Goal: Check status

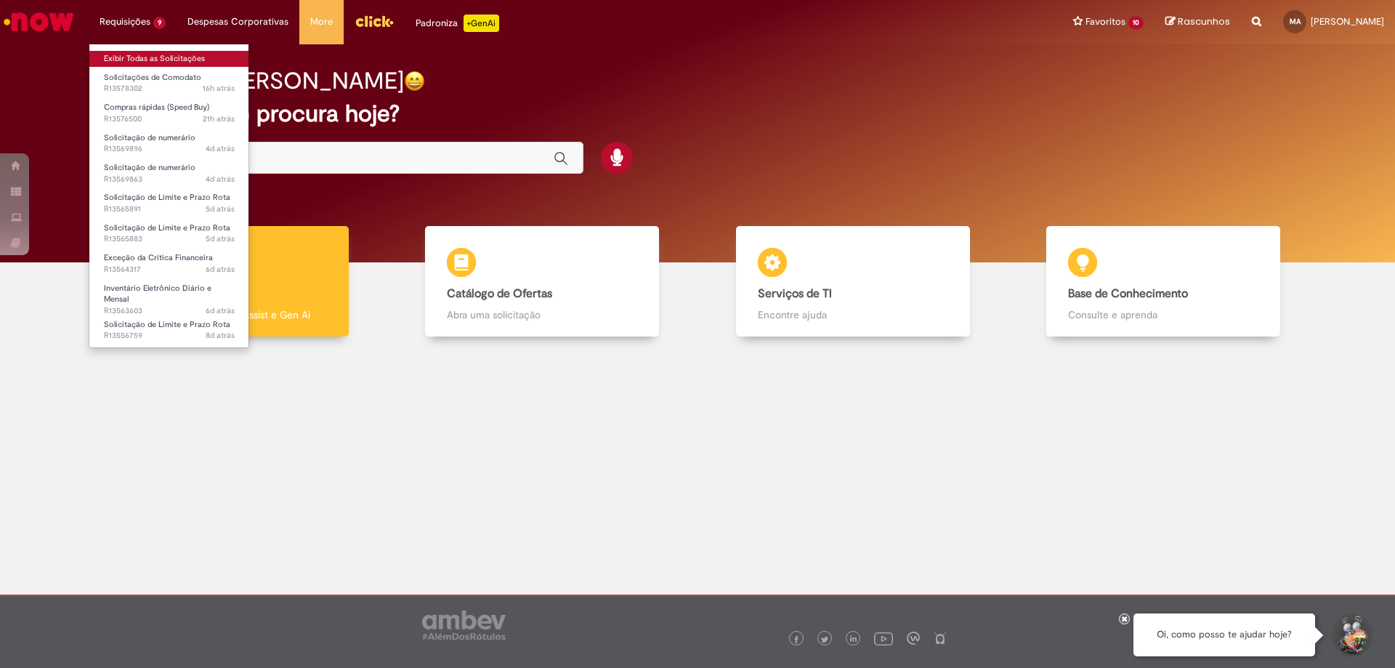
click at [143, 52] on link "Exibir Todas as Solicitações" at bounding box center [169, 59] width 160 height 16
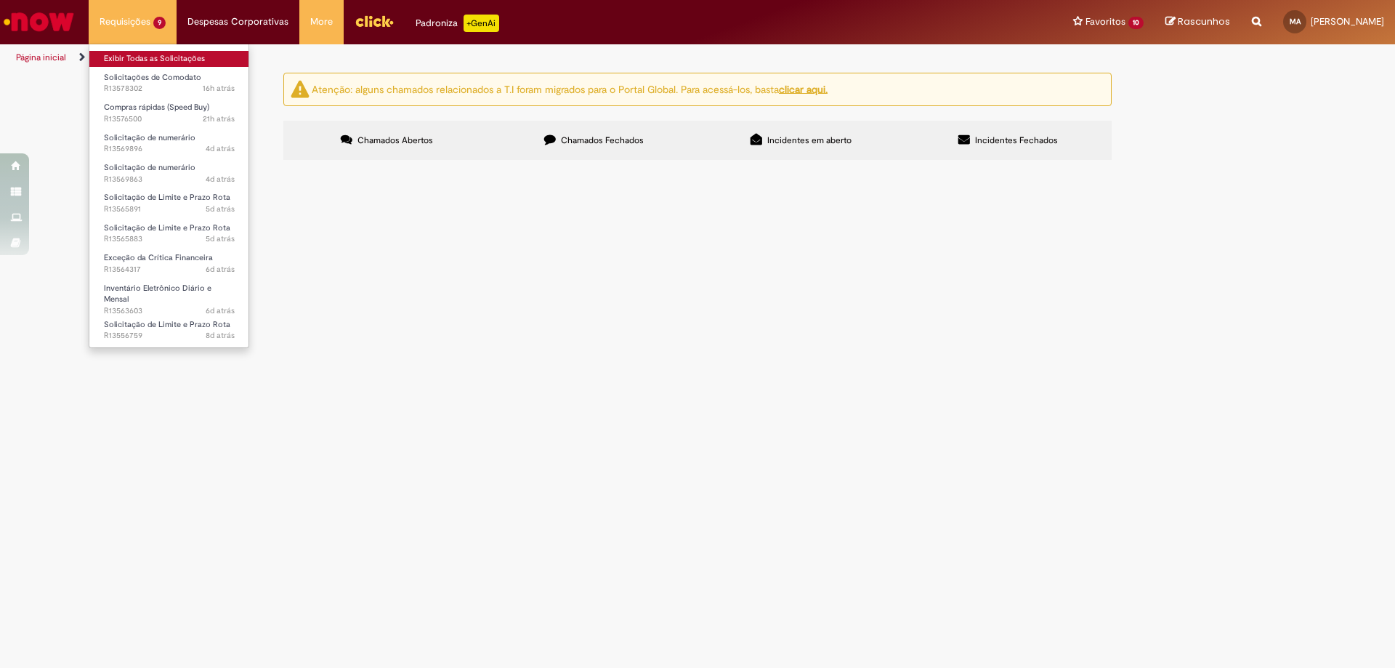
click at [154, 59] on link "Exibir Todas as Solicitações" at bounding box center [169, 59] width 160 height 16
click at [149, 67] on li "Solicitações de Comodato 16h atrás 16 horas atrás R13578302" at bounding box center [169, 82] width 160 height 30
click at [154, 55] on link "Exibir Todas as Solicitações" at bounding box center [169, 59] width 160 height 16
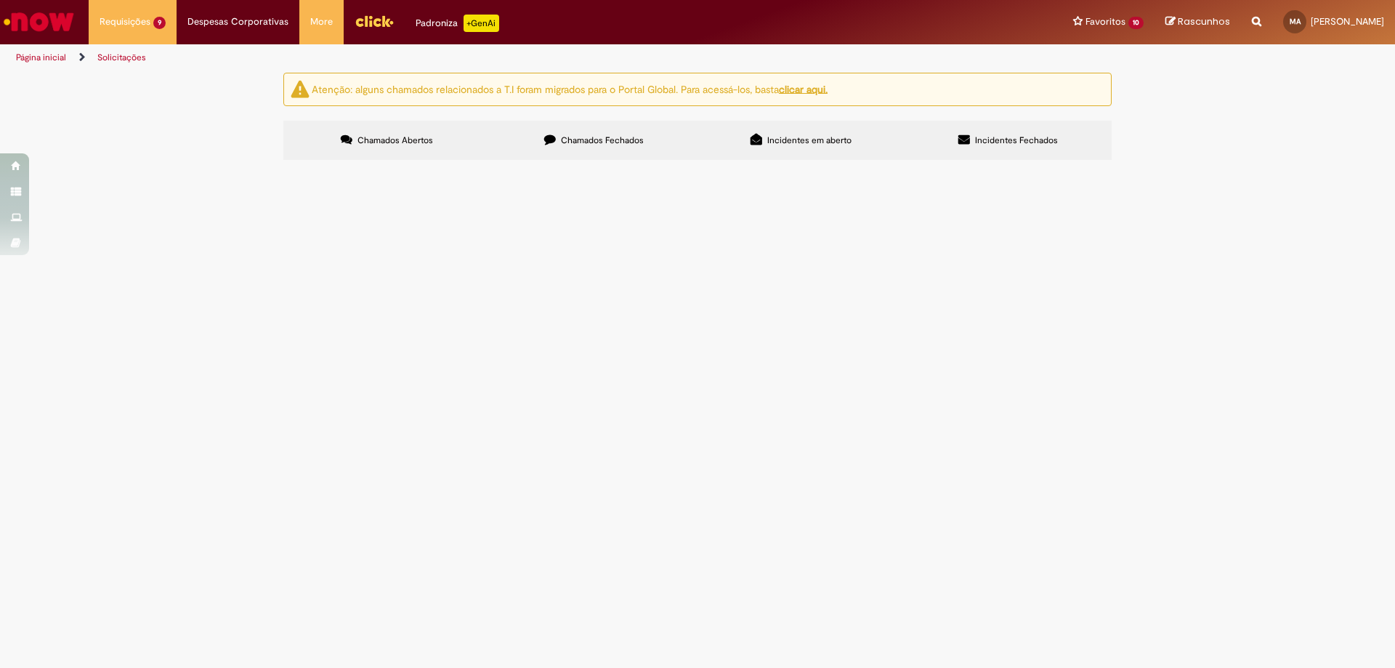
click at [0, 0] on td "Solicitações de Comodato" at bounding box center [0, 0] width 0 height 0
click at [0, 0] on span "Solicitações de Comodato" at bounding box center [0, 0] width 0 height 0
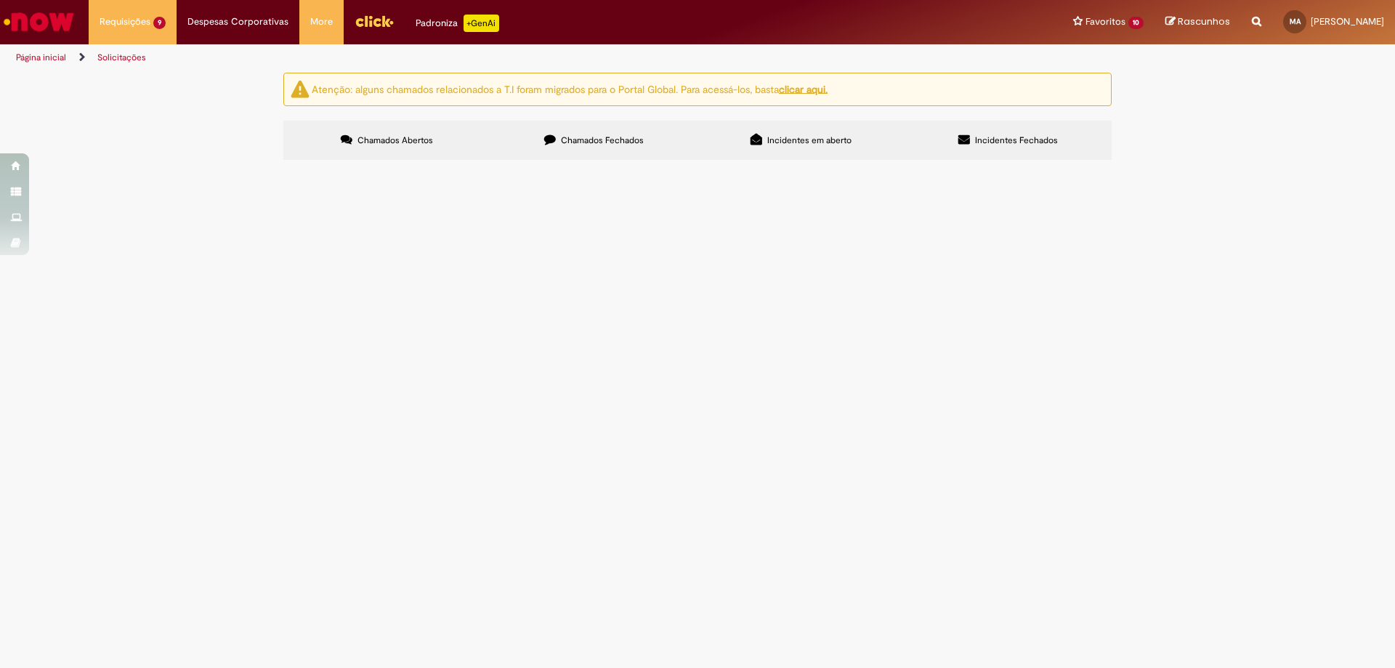
click at [0, 0] on span "Solicitações de Comodato" at bounding box center [0, 0] width 0 height 0
click at [1035, 253] on main "Solicitações Atenção: alguns chamados relacionados a T.I foram migrados para o …" at bounding box center [697, 370] width 1395 height 596
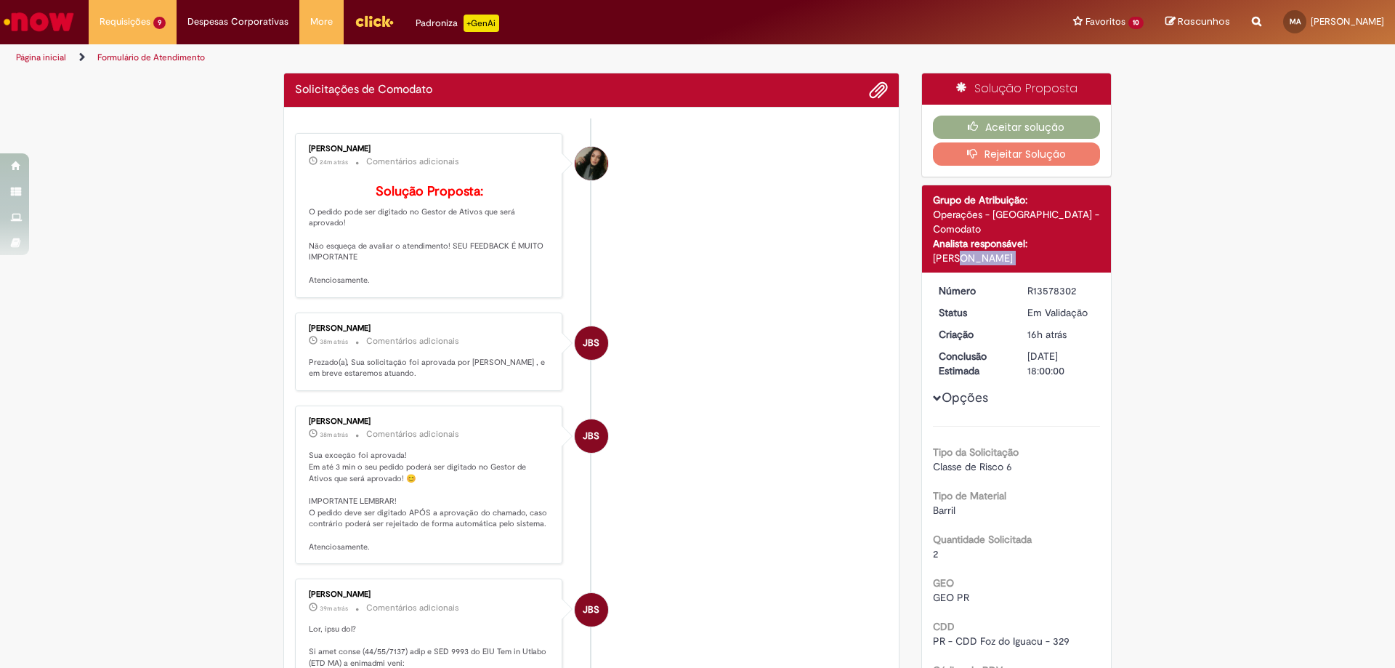
click at [1035, 253] on div "Detalhes do tíquete Grupo de Atribuição: Operações - Comodato - Comodato Analis…" at bounding box center [1017, 228] width 190 height 87
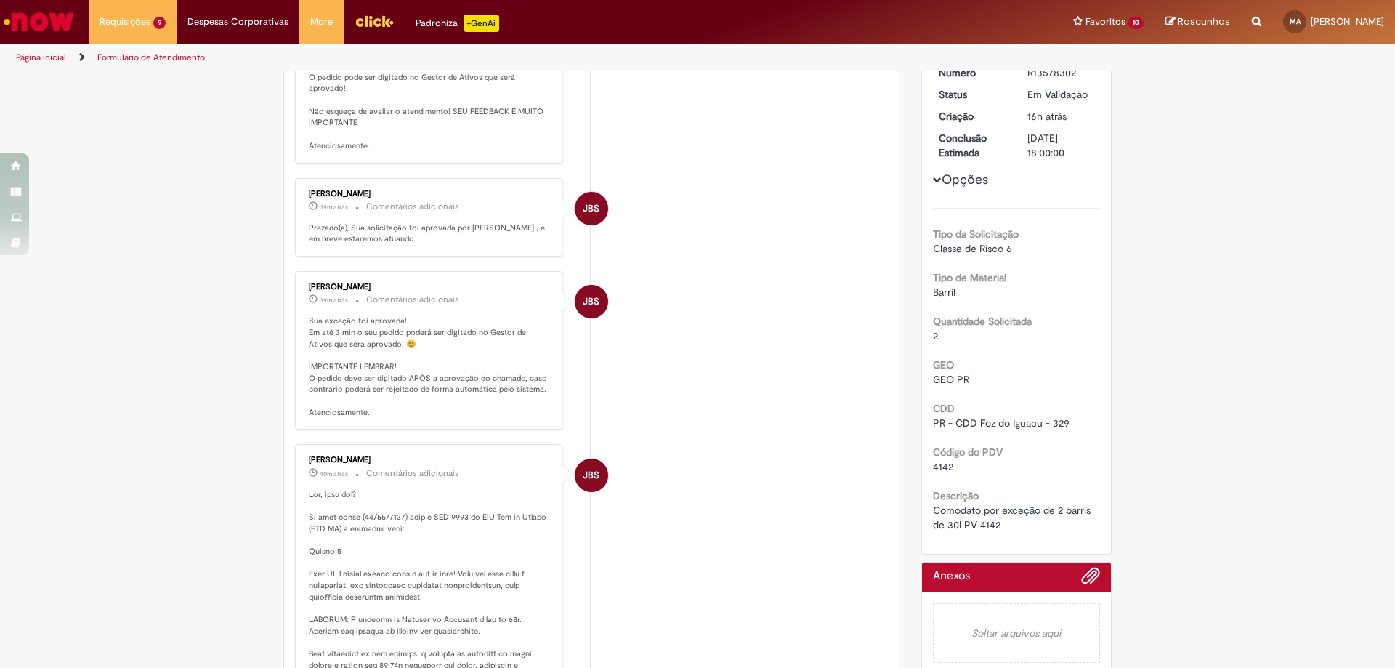
scroll to position [73, 0]
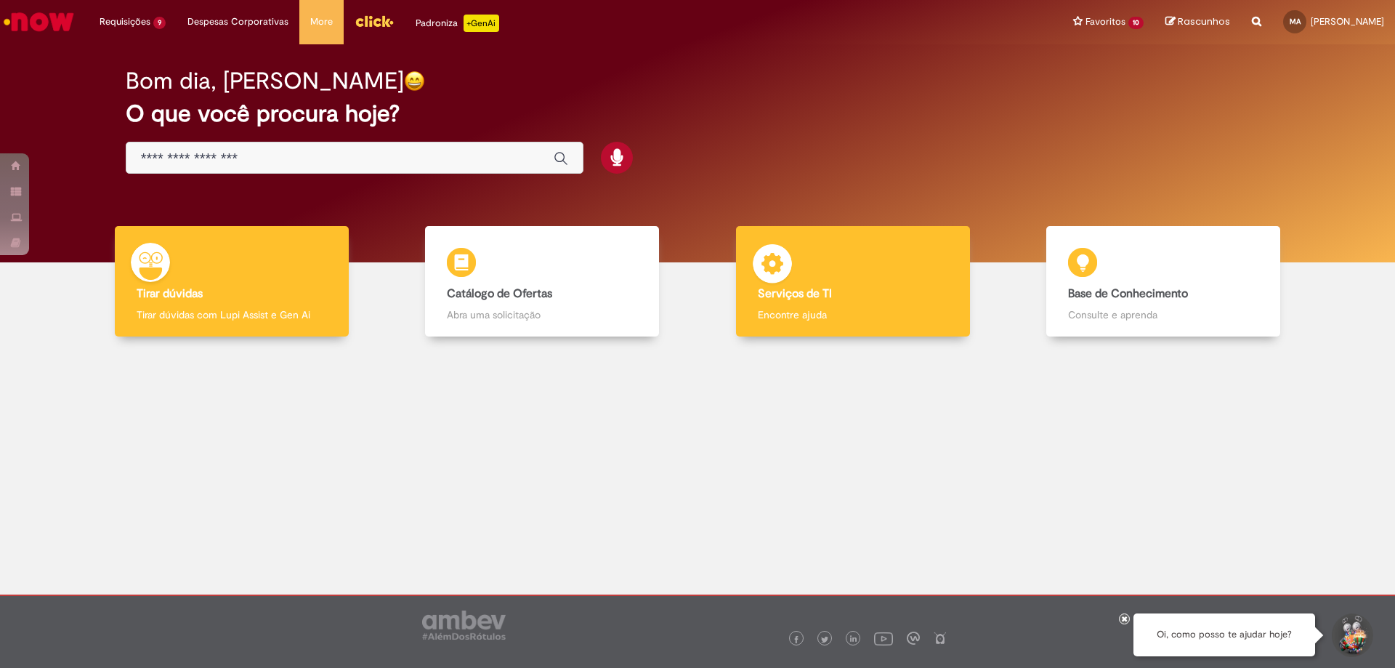
click at [820, 273] on body "Pular para o conteúdo da página Requisições 9 Exibir Todas as Solicitações Soli…" at bounding box center [697, 334] width 1395 height 668
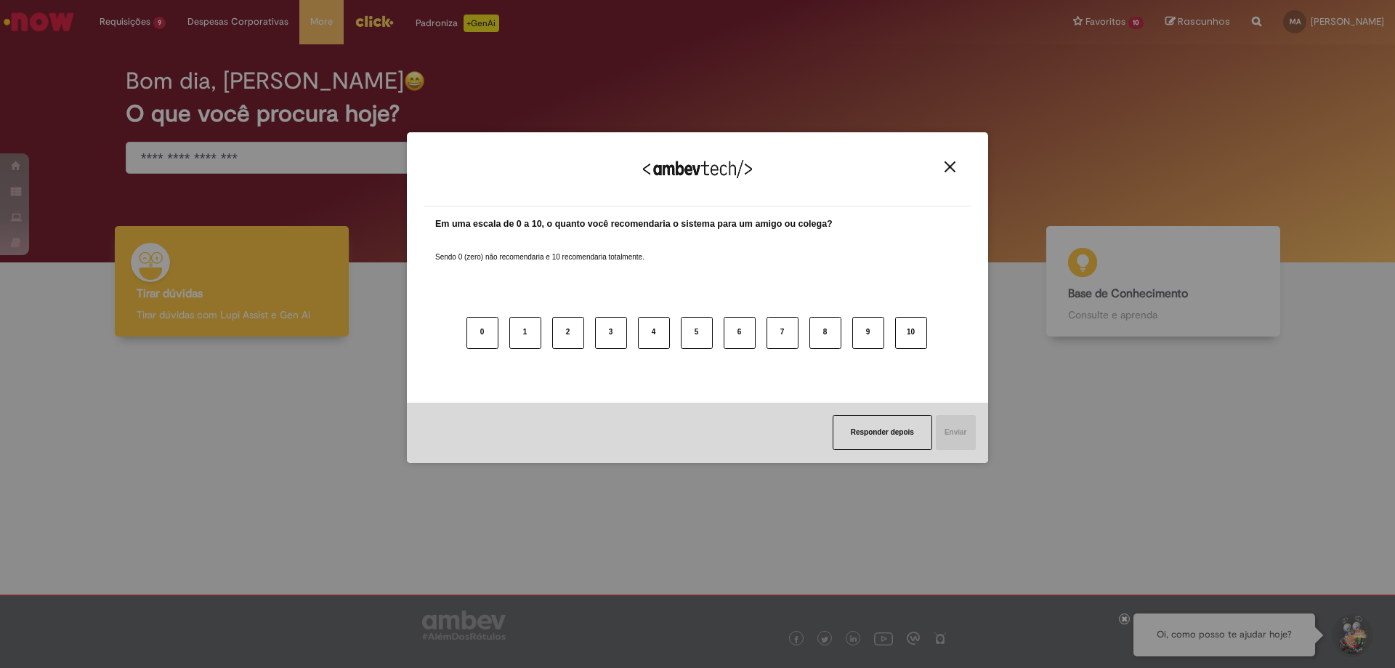
click at [947, 166] on img "Close" at bounding box center [950, 166] width 11 height 11
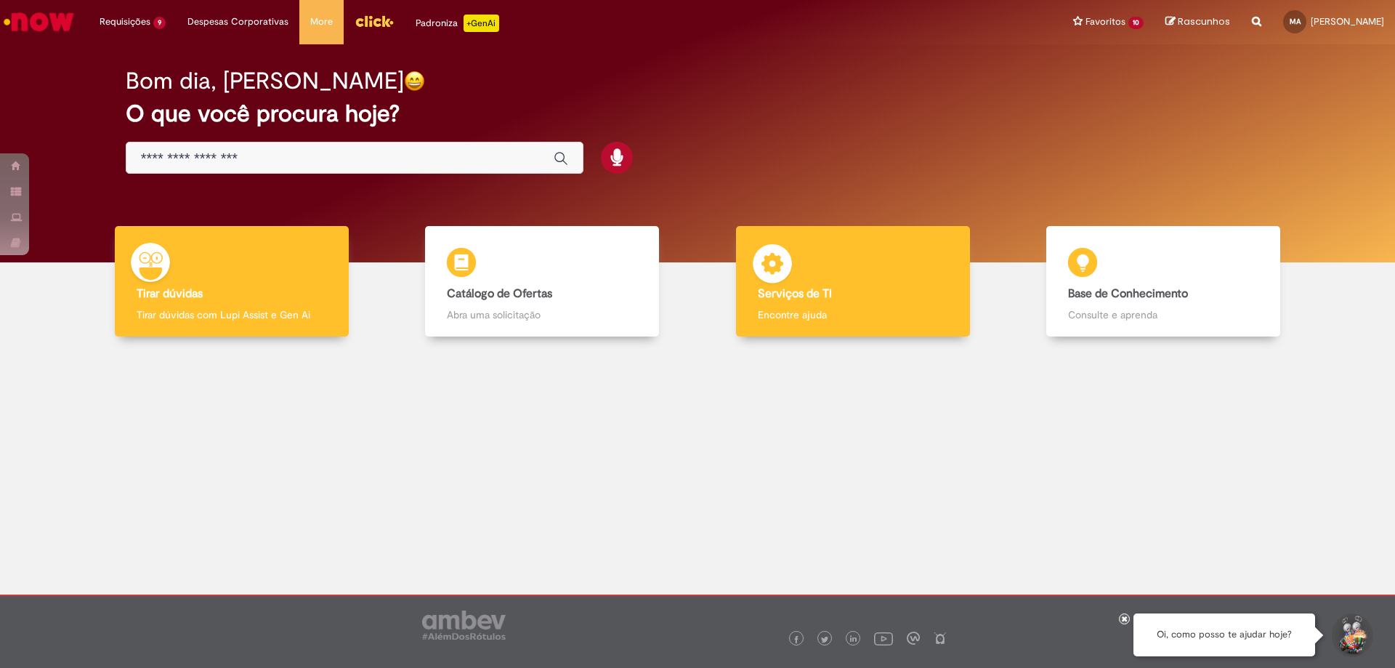
click at [869, 312] on p "Encontre ajuda" at bounding box center [853, 314] width 190 height 15
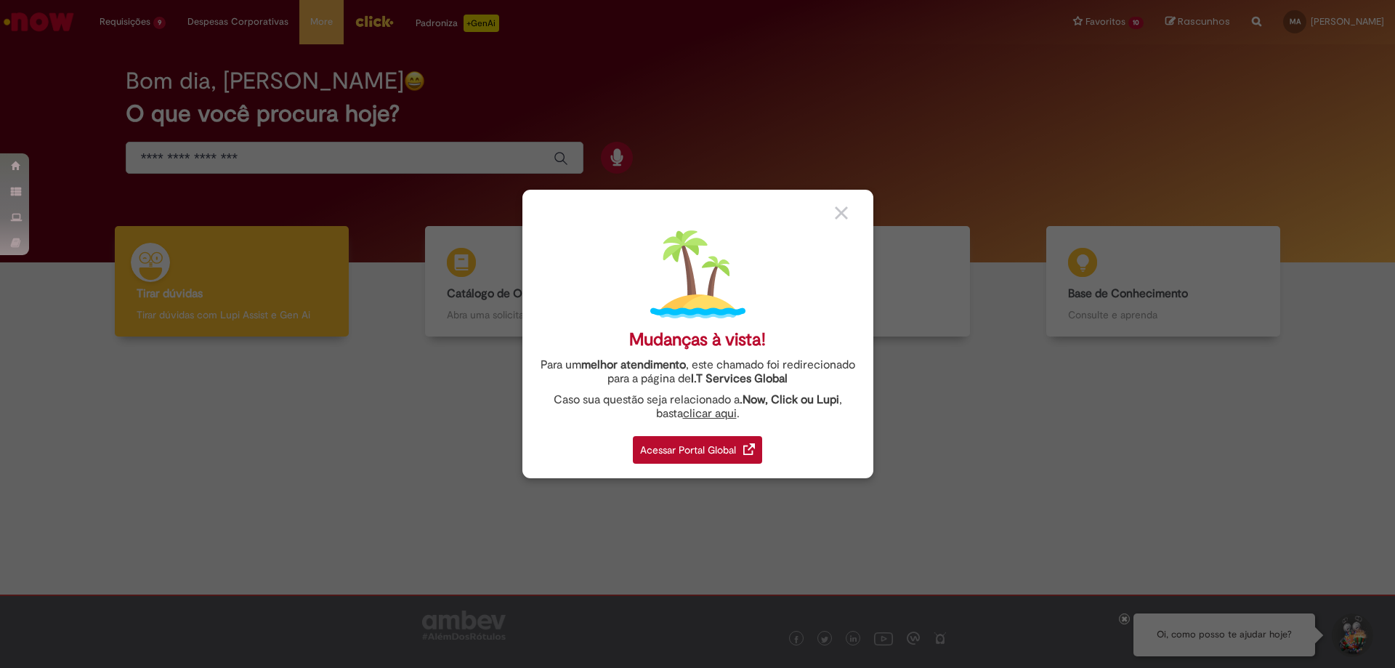
click at [707, 457] on div "Acessar Portal Global" at bounding box center [697, 450] width 129 height 28
